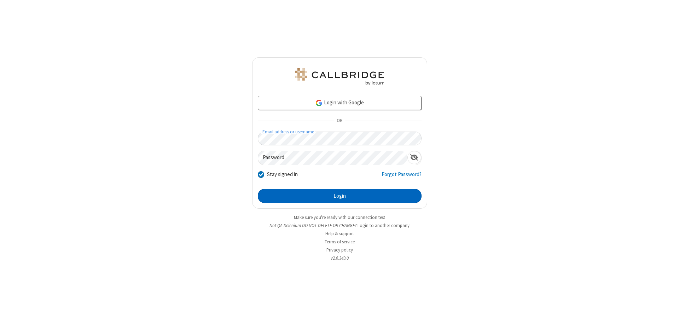
click at [339, 196] on button "Login" at bounding box center [340, 196] width 164 height 14
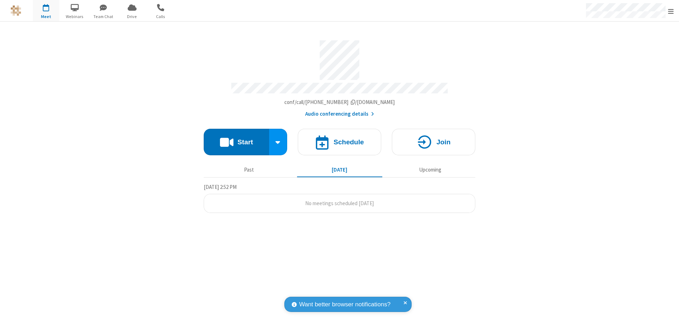
click at [236, 139] on button "Start" at bounding box center [236, 142] width 65 height 27
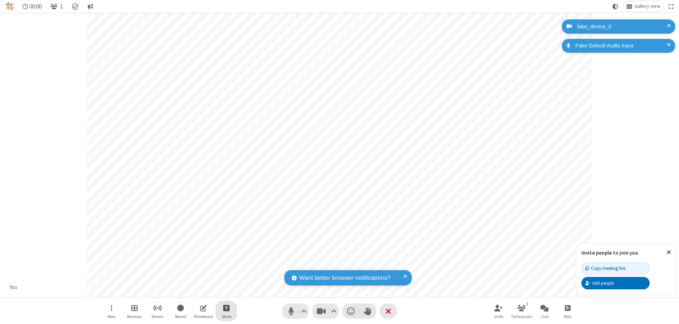
click at [226, 308] on span "Start sharing" at bounding box center [226, 307] width 7 height 9
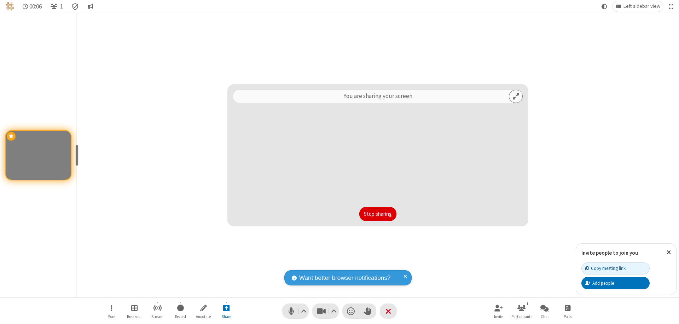
click at [378, 214] on button "Stop sharing" at bounding box center [377, 214] width 37 height 14
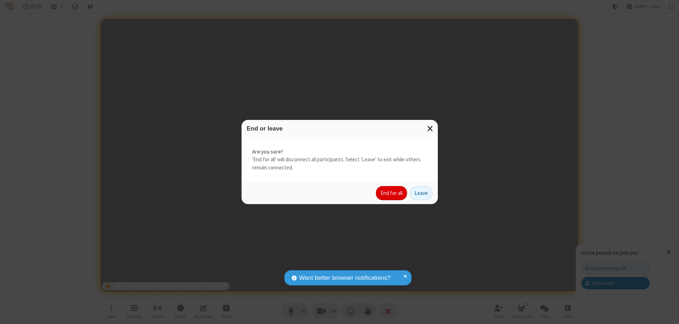
click at [392, 193] on button "End for all" at bounding box center [391, 193] width 31 height 14
